Goal: Understand process/instructions

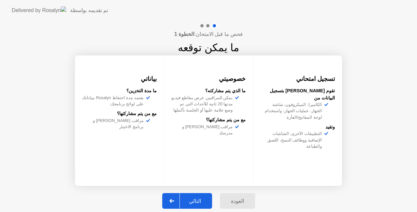
click at [191, 201] on div "التالي" at bounding box center [195, 201] width 30 height 6
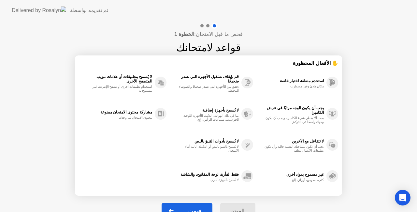
click at [198, 207] on div "فهمت" at bounding box center [194, 210] width 31 height 6
select select "**********"
select select "*******"
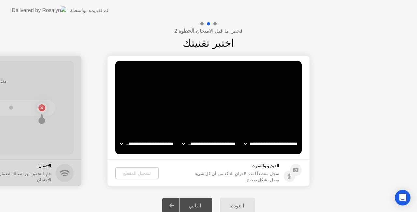
click at [202, 21] on div at bounding box center [208, 24] width 19 height 6
click at [202, 22] on div at bounding box center [201, 23] width 3 height 3
click at [215, 23] on div at bounding box center [214, 23] width 3 height 3
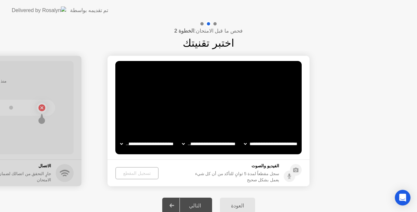
click at [215, 23] on div at bounding box center [214, 23] width 3 height 3
click at [291, 171] on circle at bounding box center [289, 175] width 11 height 11
click at [270, 169] on h5 "الفيديو والصوت" at bounding box center [235, 165] width 87 height 7
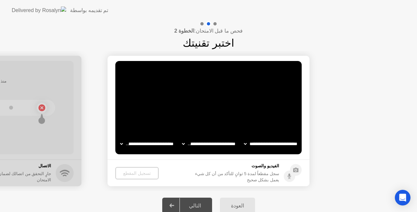
click at [119, 171] on div "تسجيل المقطع" at bounding box center [137, 172] width 38 height 5
click at [211, 39] on h1 "اختبر تقنيتك" at bounding box center [208, 43] width 51 height 16
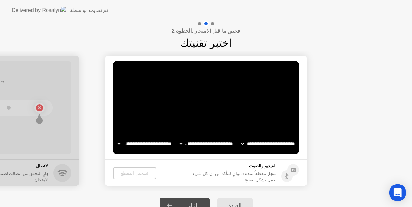
click at [395, 189] on icon "Open Intercom Messenger" at bounding box center [398, 192] width 8 height 8
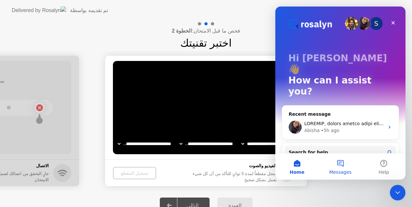
click at [343, 164] on button "Messages" at bounding box center [340, 166] width 43 height 26
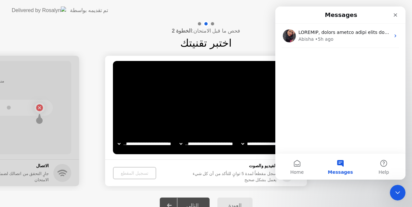
click at [339, 168] on button "Messages" at bounding box center [340, 166] width 43 height 26
click at [379, 165] on button "Help" at bounding box center [383, 166] width 43 height 26
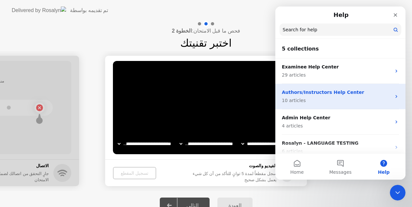
scroll to position [32, 0]
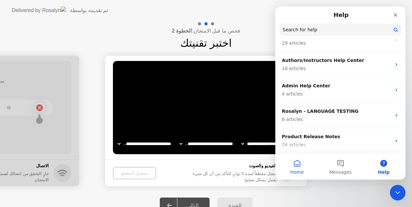
click at [305, 160] on button "Home" at bounding box center [296, 166] width 43 height 26
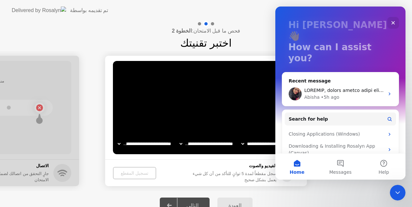
scroll to position [53, 0]
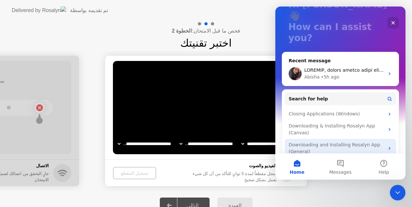
click at [346, 141] on div "Downloading and Installing Rosalyn App (General)" at bounding box center [337, 148] width 96 height 14
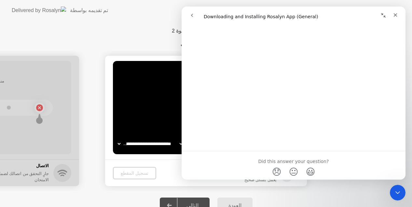
scroll to position [518, 0]
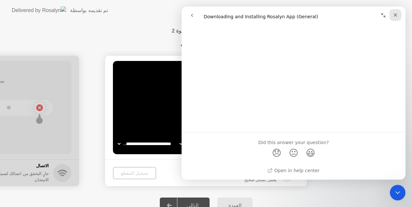
click at [397, 15] on icon "Close" at bounding box center [395, 14] width 5 height 5
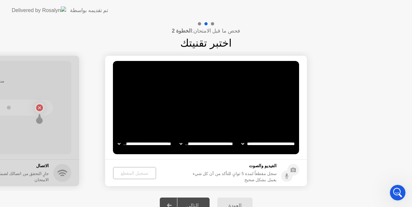
scroll to position [0, 0]
